Goal: Information Seeking & Learning: Learn about a topic

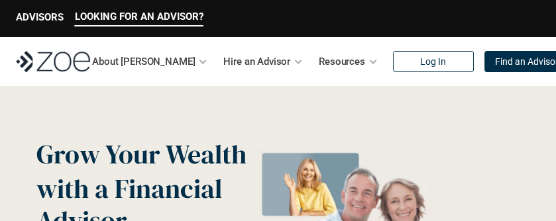
drag, startPoint x: 0, startPoint y: 0, endPoint x: 545, endPoint y: 16, distance: 545.3
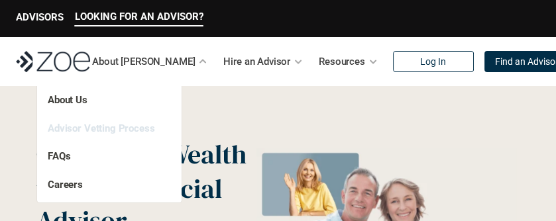
click at [133, 127] on link "Advisor Vetting Process" at bounding box center [101, 128] width 107 height 12
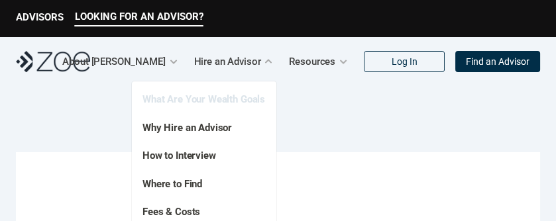
click at [209, 99] on link "What Are Your Wealth Goals" at bounding box center [203, 99] width 123 height 12
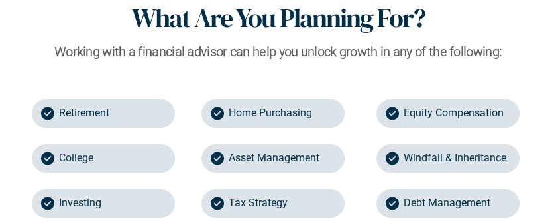
scroll to position [2139, 0]
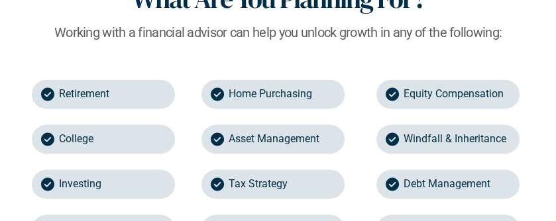
click at [219, 136] on icon at bounding box center [217, 138] width 13 height 13
click at [254, 139] on p "Asset Management" at bounding box center [273, 139] width 91 height 16
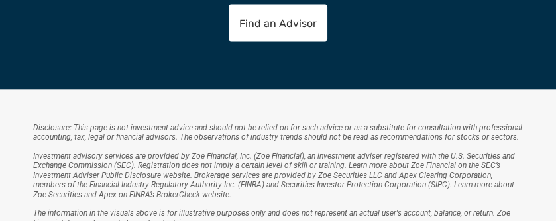
scroll to position [2445, 0]
